Goal: Task Accomplishment & Management: Use online tool/utility

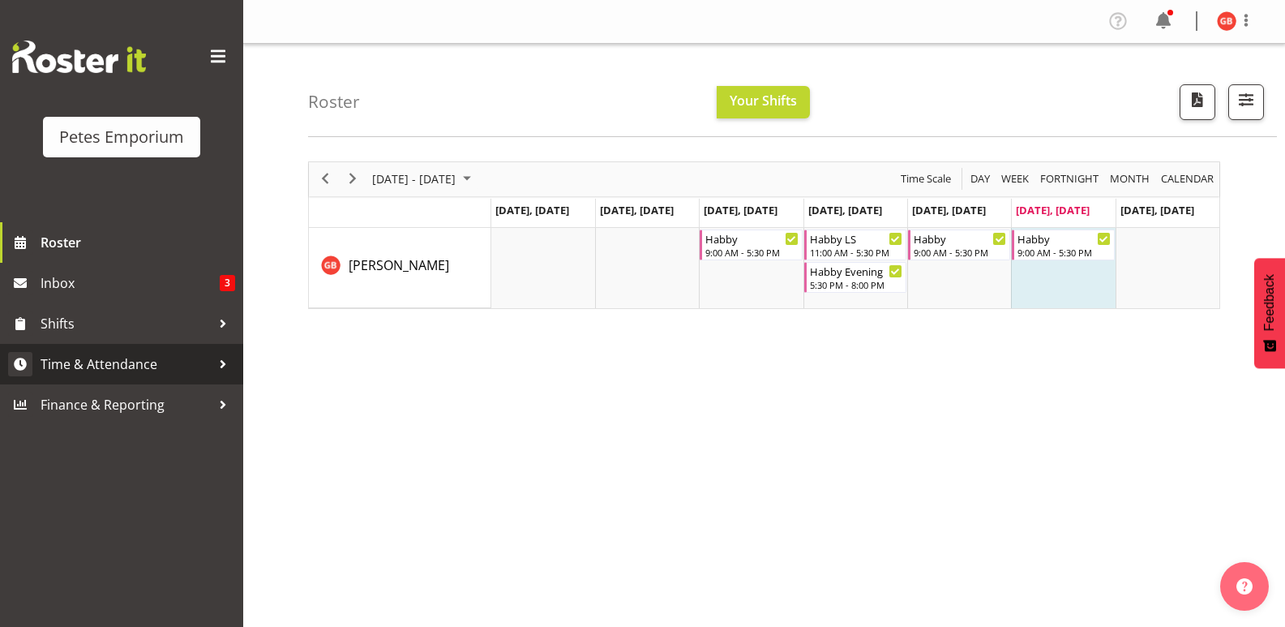
click at [105, 358] on span "Time & Attendance" at bounding box center [126, 364] width 170 height 24
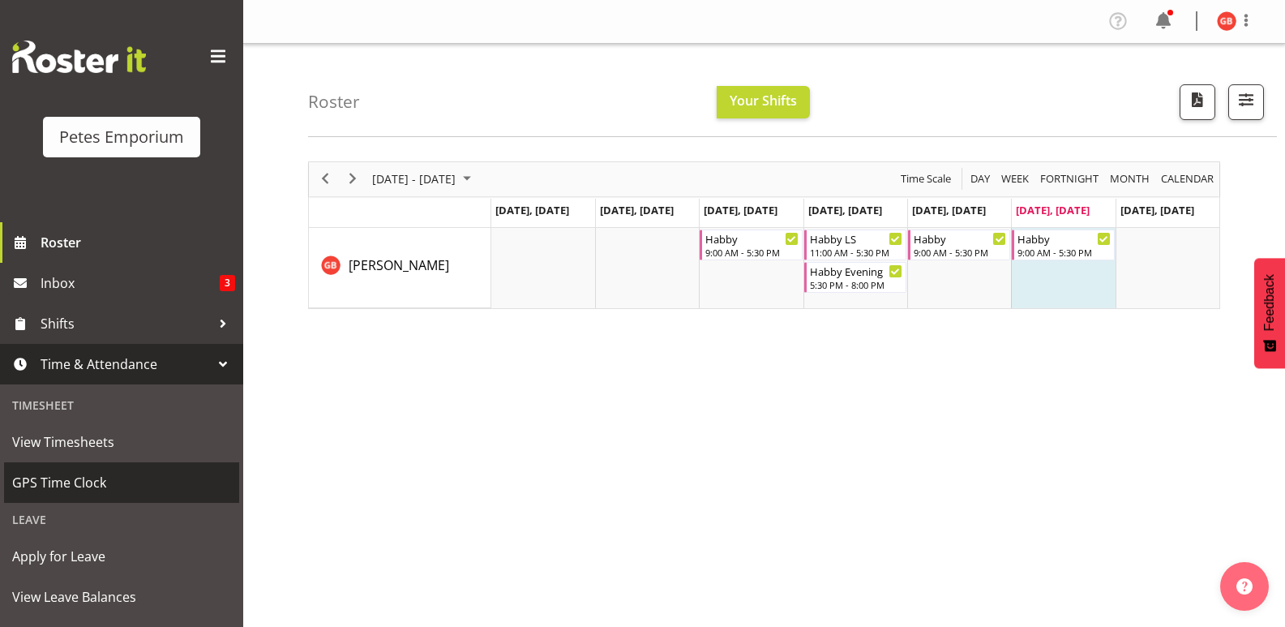
click at [78, 493] on span "GPS Time Clock" at bounding box center [121, 482] width 219 height 24
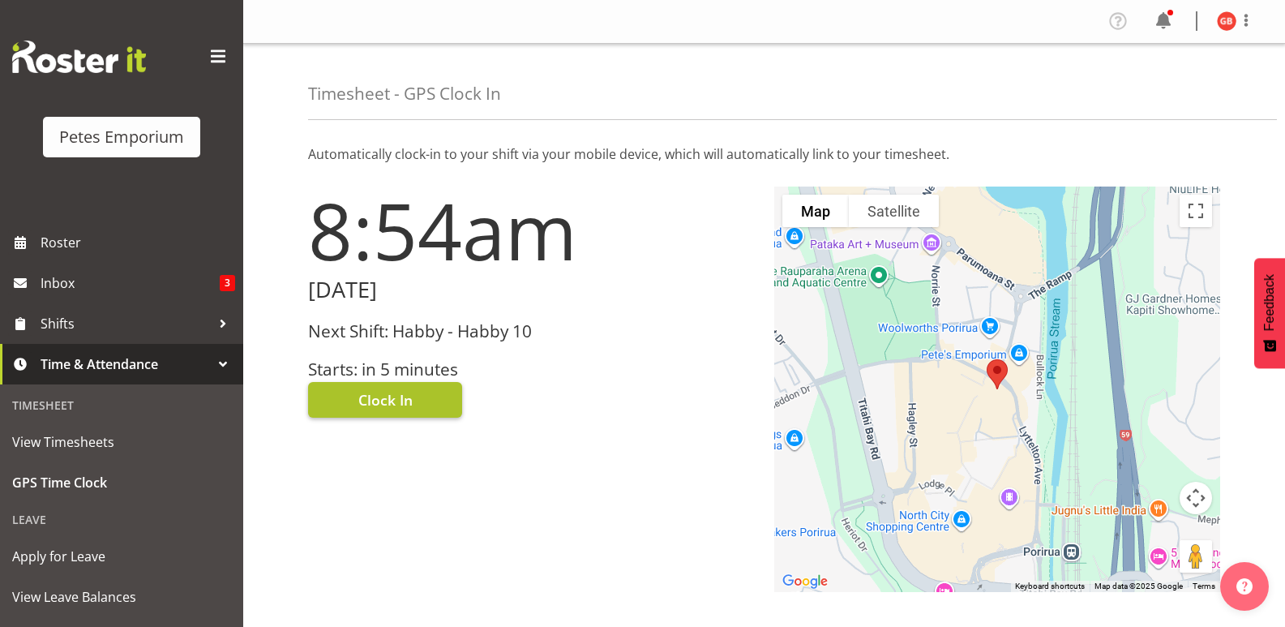
click at [413, 396] on button "Clock In" at bounding box center [385, 400] width 154 height 36
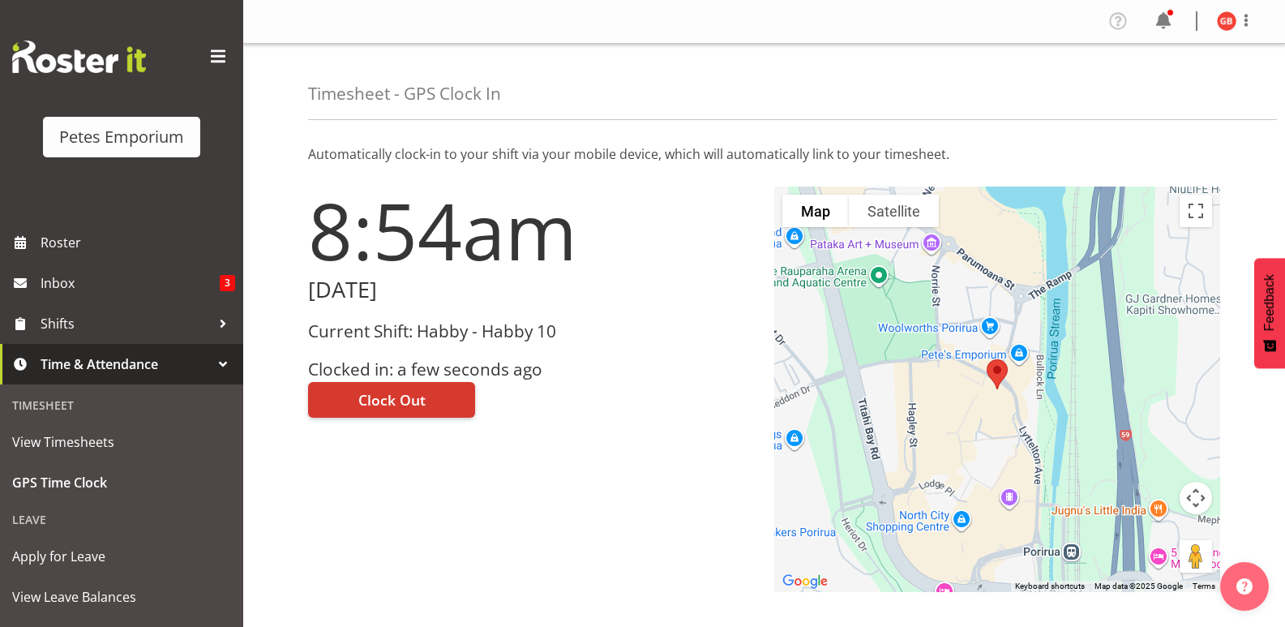
click at [1220, 22] on img at bounding box center [1226, 20] width 19 height 19
click at [1149, 82] on link "Log Out" at bounding box center [1178, 85] width 156 height 29
